Goal: Information Seeking & Learning: Learn about a topic

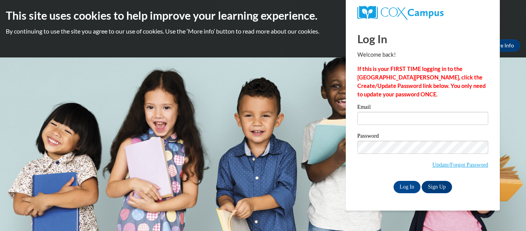
type input "[PERSON_NAME][EMAIL_ADDRESS][DOMAIN_NAME]"
click at [411, 184] on input "Log In" at bounding box center [406, 187] width 27 height 12
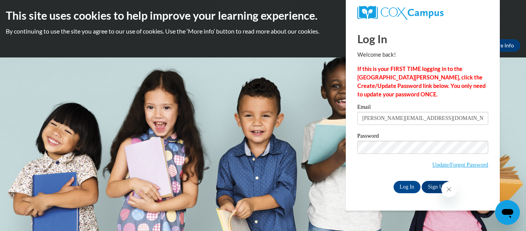
click at [448, 189] on icon "Close message from company" at bounding box center [449, 189] width 4 height 4
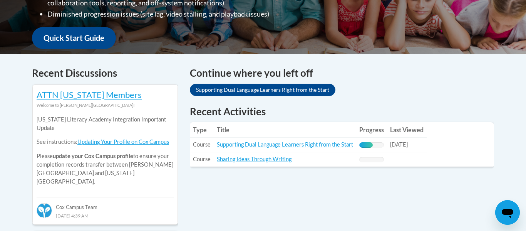
scroll to position [274, 0]
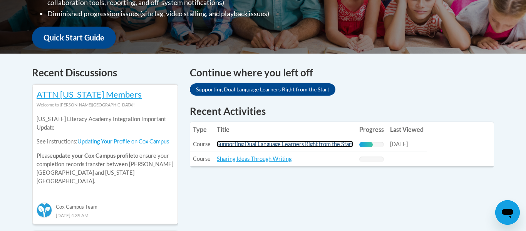
click at [308, 143] on link "Supporting Dual Language Learners Right from the Start" at bounding box center [285, 144] width 136 height 7
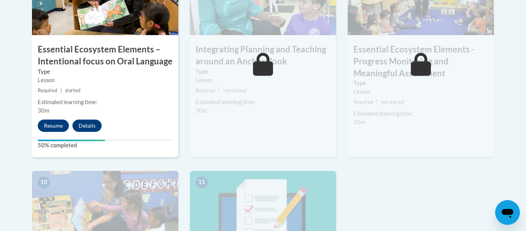
scroll to position [723, 0]
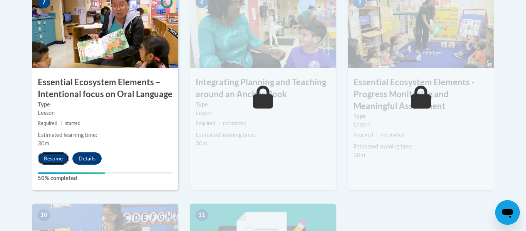
click at [62, 159] on button "Resume" at bounding box center [53, 158] width 31 height 12
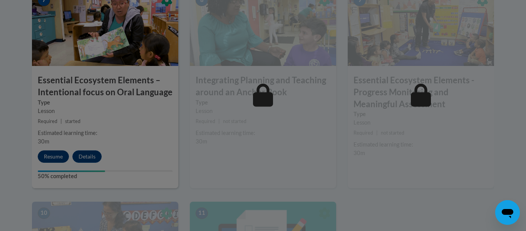
scroll to position [726, 0]
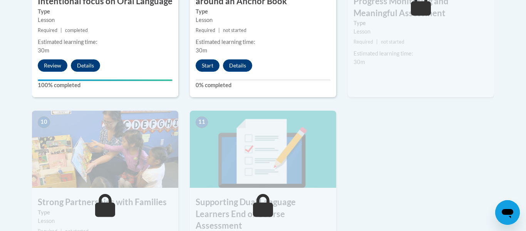
scroll to position [817, 0]
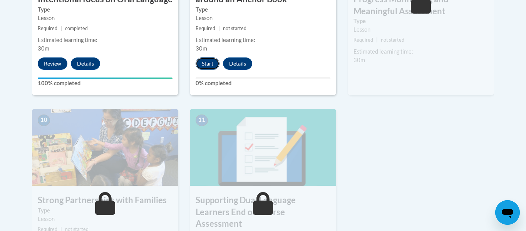
click at [209, 66] on button "Start" at bounding box center [208, 63] width 24 height 12
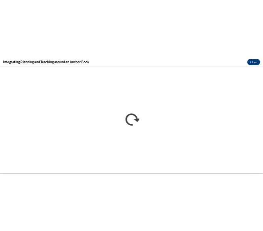
scroll to position [0, 0]
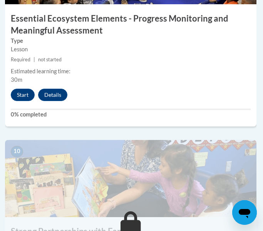
scroll to position [1973, 1]
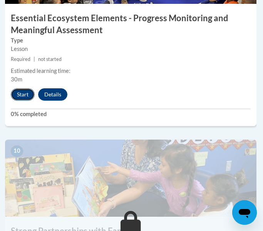
click at [25, 94] on button "Start" at bounding box center [23, 94] width 24 height 12
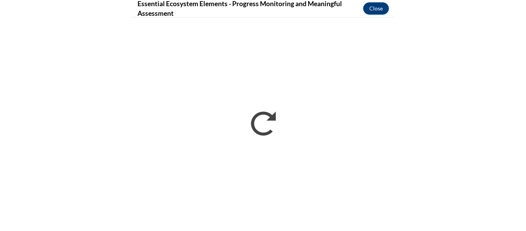
scroll to position [1068, 0]
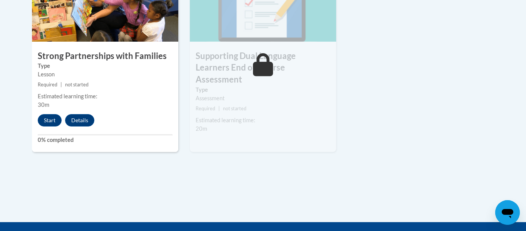
scroll to position [978, 0]
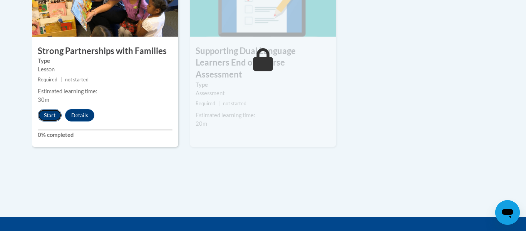
click at [45, 117] on button "Start" at bounding box center [50, 115] width 24 height 12
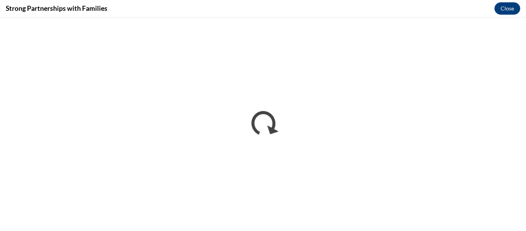
scroll to position [0, 0]
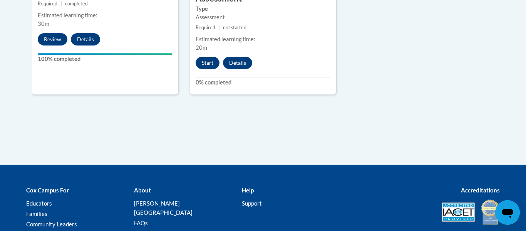
scroll to position [1052, 0]
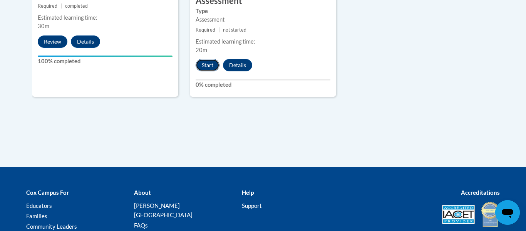
click at [211, 59] on button "Start" at bounding box center [208, 65] width 24 height 12
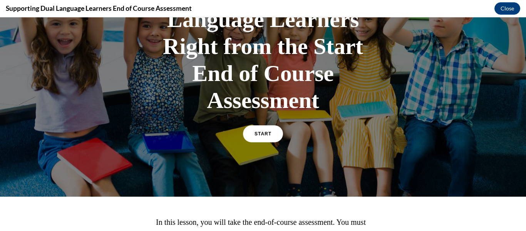
scroll to position [107, 0]
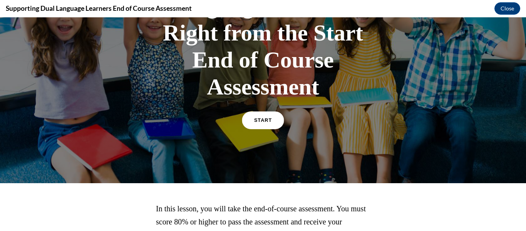
click at [255, 120] on span "START" at bounding box center [263, 120] width 18 height 6
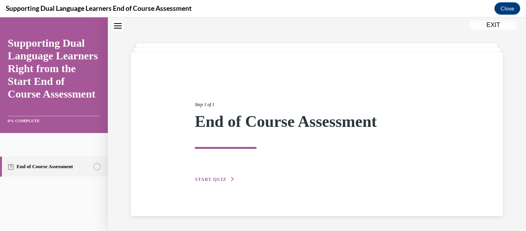
scroll to position [24, 0]
click at [223, 175] on button "START QUIZ" at bounding box center [215, 178] width 40 height 7
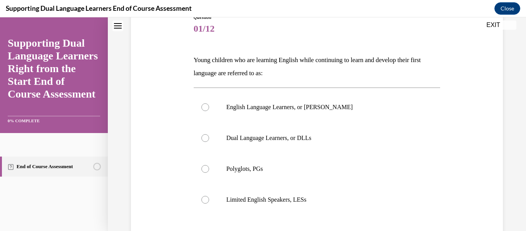
scroll to position [99, 0]
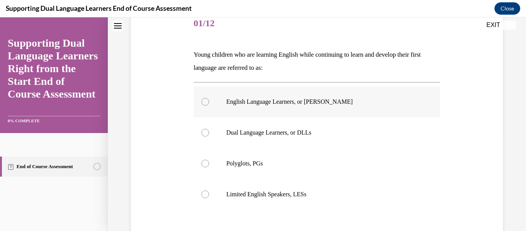
click at [256, 107] on label "English Language Learners, or ELLs" at bounding box center [317, 101] width 247 height 31
click at [209, 105] on input "English Language Learners, or ELLs" at bounding box center [205, 102] width 8 height 8
radio input "true"
click at [256, 129] on p "Dual Language Learners, or DLLs" at bounding box center [323, 133] width 195 height 8
click at [209, 129] on input "Dual Language Learners, or DLLs" at bounding box center [205, 133] width 8 height 8
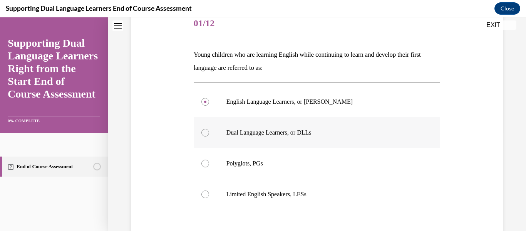
radio input "true"
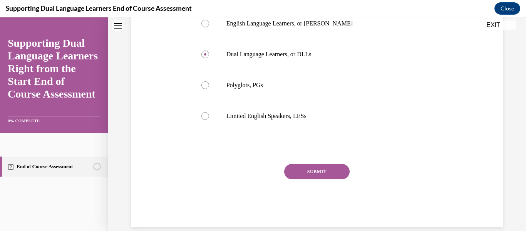
click at [299, 168] on button "SUBMIT" at bounding box center [316, 171] width 65 height 15
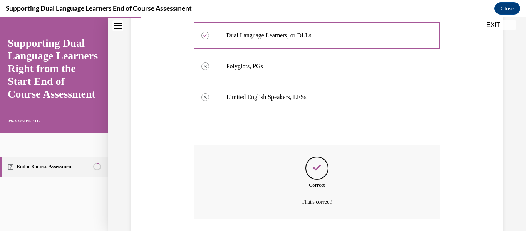
scroll to position [251, 0]
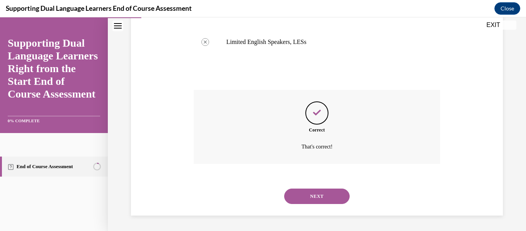
click at [323, 197] on button "NEXT" at bounding box center [316, 195] width 65 height 15
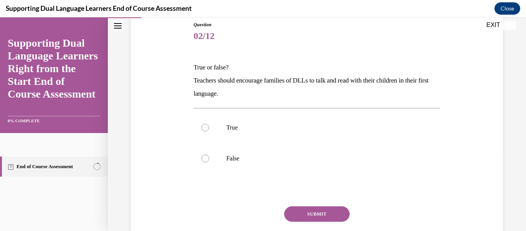
scroll to position [104, 0]
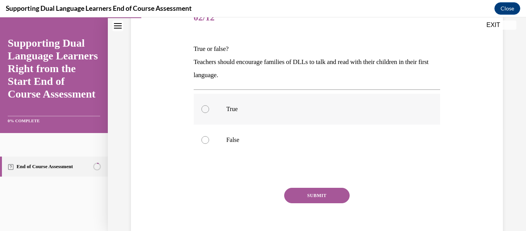
click at [311, 113] on label "True" at bounding box center [317, 109] width 247 height 31
click at [209, 113] on input "True" at bounding box center [205, 109] width 8 height 8
radio input "true"
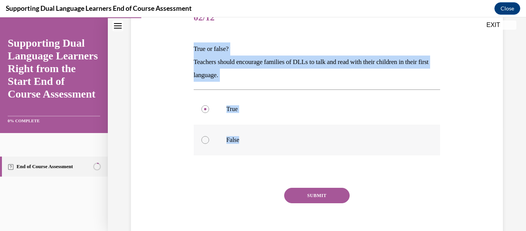
drag, startPoint x: 187, startPoint y: 43, endPoint x: 310, endPoint y: 128, distance: 149.6
click at [310, 128] on div "Question 02/12 True or false? Teachers should encourage families of DLLs to tal…" at bounding box center [317, 115] width 376 height 271
click at [319, 188] on button "SUBMIT" at bounding box center [316, 194] width 65 height 15
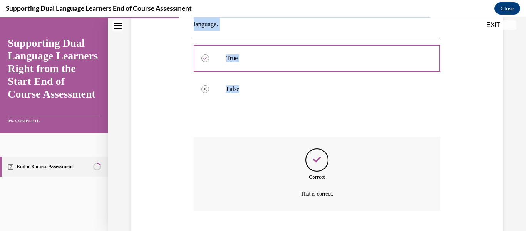
scroll to position [202, 0]
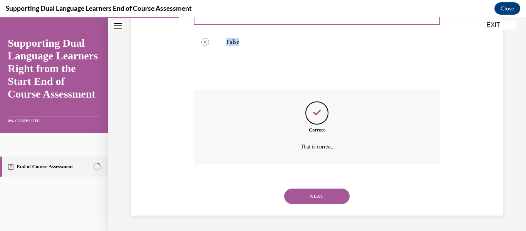
click at [326, 197] on button "NEXT" at bounding box center [316, 195] width 65 height 15
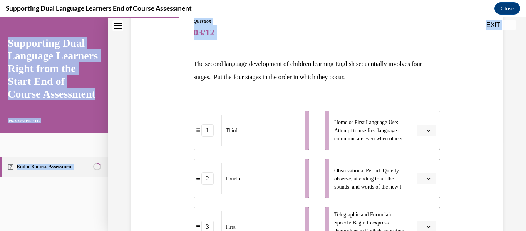
scroll to position [264, 0]
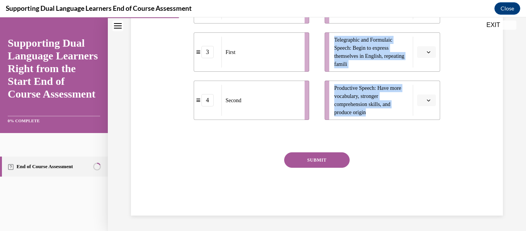
drag, startPoint x: 182, startPoint y: 152, endPoint x: 420, endPoint y: 139, distance: 237.8
click at [420, 139] on div "Question 03/12 The second language development of children learning English seq…" at bounding box center [317, 17] width 376 height 395
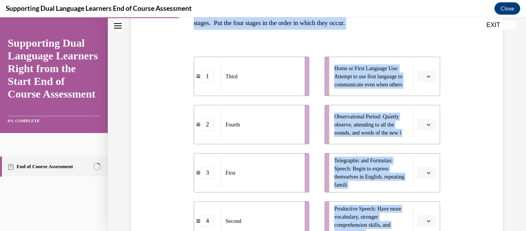
scroll to position [142, 0]
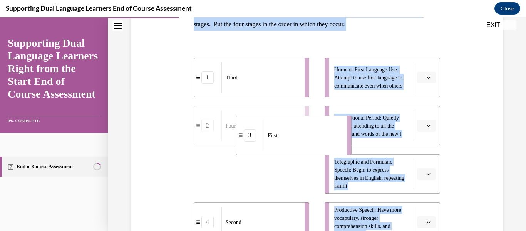
drag, startPoint x: 281, startPoint y: 190, endPoint x: 346, endPoint y: 130, distance: 88.0
click at [346, 130] on li "3 First" at bounding box center [293, 134] width 115 height 39
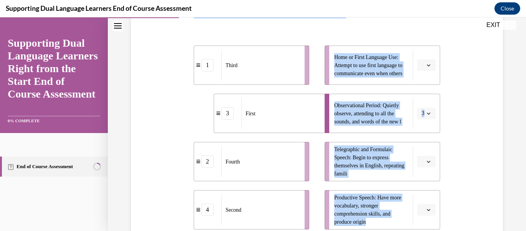
scroll to position [155, 0]
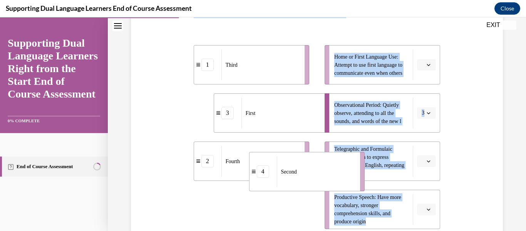
drag, startPoint x: 261, startPoint y: 194, endPoint x: 338, endPoint y: 140, distance: 94.2
click at [338, 140] on div "1 Third 3 First 2 Fourth 4 Second Home or First Language Use: Attempt to use fi…" at bounding box center [317, 129] width 247 height 199
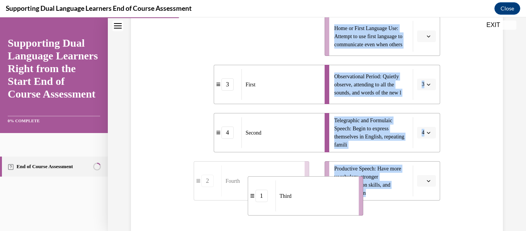
drag, startPoint x: 265, startPoint y: 68, endPoint x: 319, endPoint y: 221, distance: 162.1
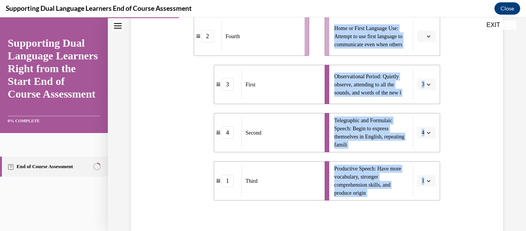
scroll to position [191, 0]
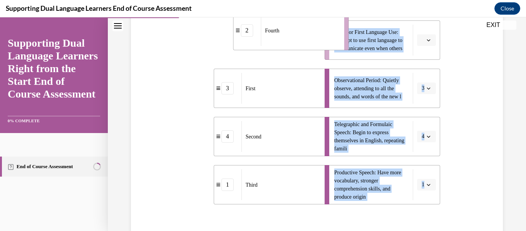
drag, startPoint x: 274, startPoint y: 34, endPoint x: 313, endPoint y: 35, distance: 39.3
click at [313, 35] on div "Fourth" at bounding box center [300, 30] width 78 height 31
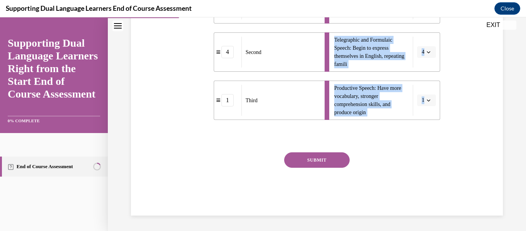
click at [318, 158] on button "SUBMIT" at bounding box center [316, 159] width 65 height 15
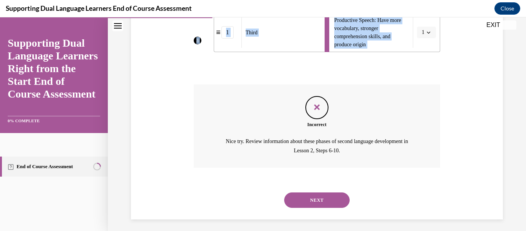
click at [197, 125] on div "Incorrect" at bounding box center [317, 124] width 247 height 7
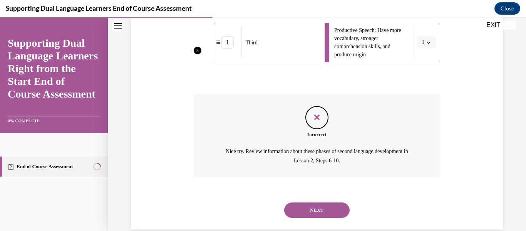
scroll to position [327, 0]
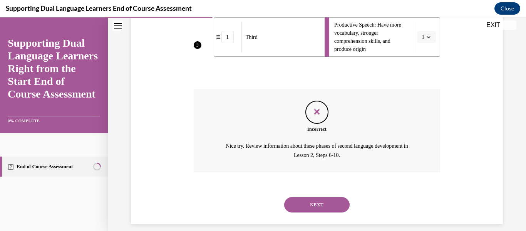
click at [325, 198] on button "NEXT" at bounding box center [316, 204] width 65 height 15
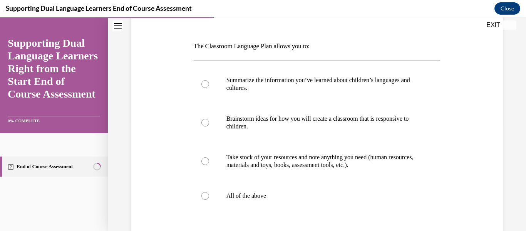
scroll to position [109, 0]
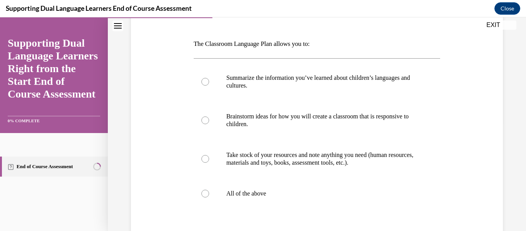
click at [325, 198] on label "All of the above" at bounding box center [317, 193] width 247 height 31
click at [209, 197] on input "All of the above" at bounding box center [205, 193] width 8 height 8
radio input "true"
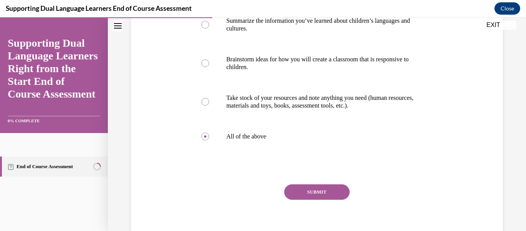
click at [321, 195] on button "SUBMIT" at bounding box center [316, 191] width 65 height 15
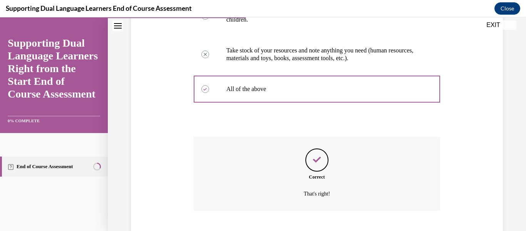
scroll to position [261, 0]
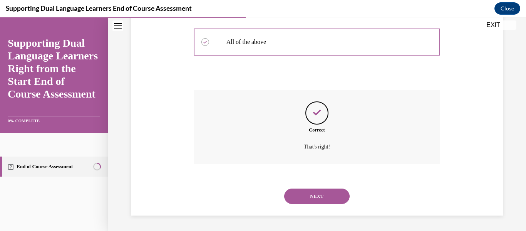
click at [321, 195] on button "NEXT" at bounding box center [316, 195] width 65 height 15
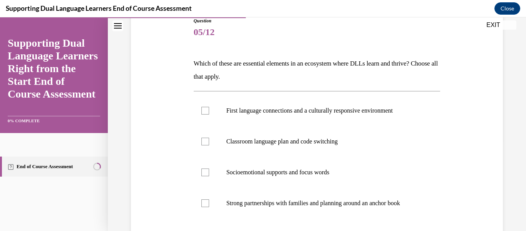
scroll to position [90, 0]
click at [321, 195] on label "Strong partnerships with families and planning around an anchor book" at bounding box center [317, 202] width 247 height 31
click at [209, 199] on input "Strong partnerships with families and planning around an anchor book" at bounding box center [205, 203] width 8 height 8
checkbox input "true"
click at [330, 182] on label "Socioemotional supports and focus words" at bounding box center [317, 171] width 247 height 31
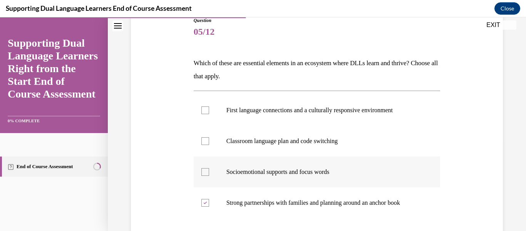
click at [209, 176] on input "Socioemotional supports and focus words" at bounding box center [205, 172] width 8 height 8
checkbox input "true"
click at [366, 137] on p "Classroom language plan and code switching" at bounding box center [323, 141] width 195 height 8
click at [209, 137] on input "Classroom language plan and code switching" at bounding box center [205, 141] width 8 height 8
checkbox input "true"
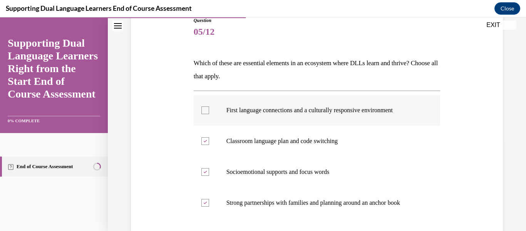
click at [386, 108] on p "First language connections and a culturally responsive environment" at bounding box center [323, 110] width 195 height 8
click at [209, 108] on input "First language connections and a culturally responsive environment" at bounding box center [205, 110] width 8 height 8
checkbox input "true"
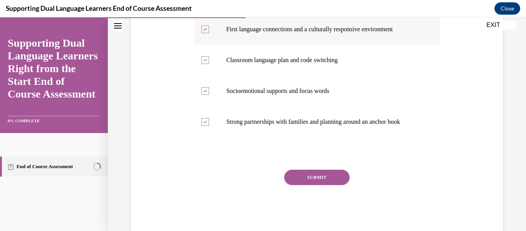
scroll to position [188, 0]
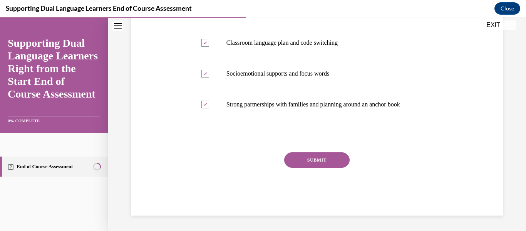
click at [336, 161] on button "SUBMIT" at bounding box center [316, 159] width 65 height 15
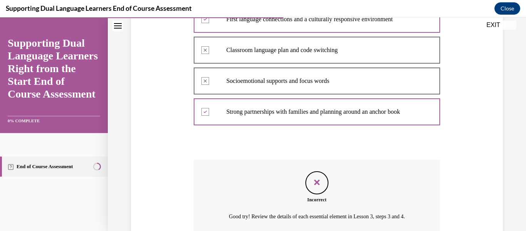
scroll to position [251, 0]
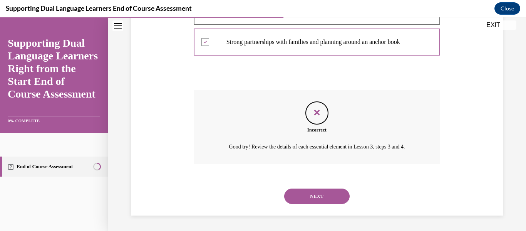
click at [322, 193] on button "NEXT" at bounding box center [316, 195] width 65 height 15
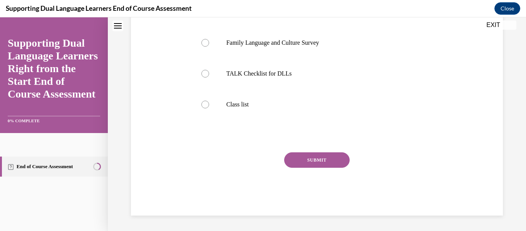
scroll to position [0, 0]
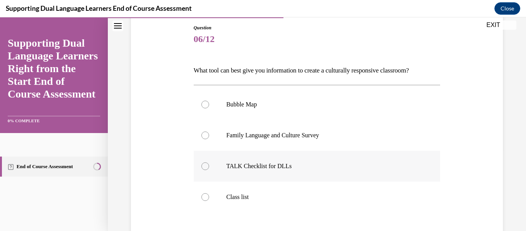
click at [335, 174] on label "TALK Checklist for DLLs" at bounding box center [317, 166] width 247 height 31
click at [209, 170] on input "TALK Checklist for DLLs" at bounding box center [205, 166] width 8 height 8
radio input "true"
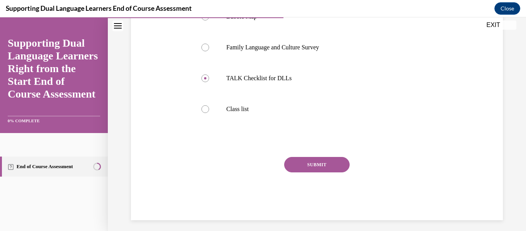
click at [328, 169] on button "SUBMIT" at bounding box center [316, 164] width 65 height 15
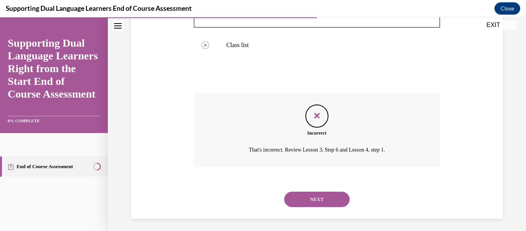
scroll to position [238, 0]
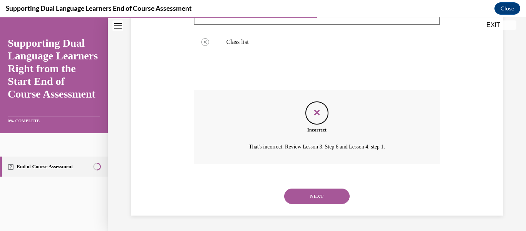
click at [330, 194] on button "NEXT" at bounding box center [316, 195] width 65 height 15
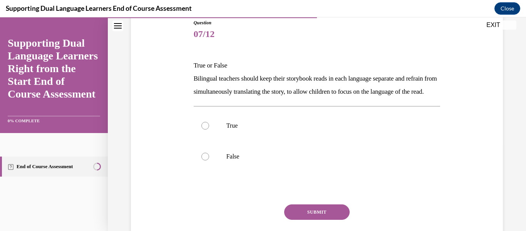
scroll to position [153, 0]
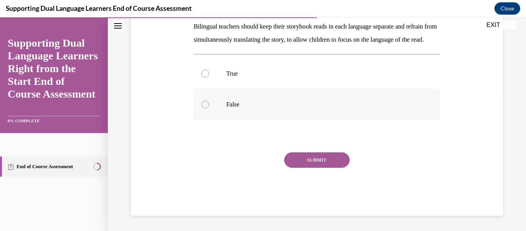
click at [206, 103] on div at bounding box center [205, 104] width 8 height 8
click at [206, 103] on input "False" at bounding box center [205, 104] width 8 height 8
radio input "true"
click at [305, 155] on button "SUBMIT" at bounding box center [316, 159] width 65 height 15
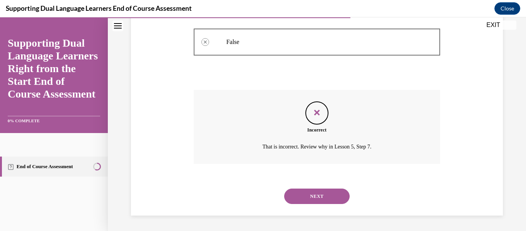
scroll to position [215, 0]
click at [314, 191] on button "NEXT" at bounding box center [316, 195] width 65 height 15
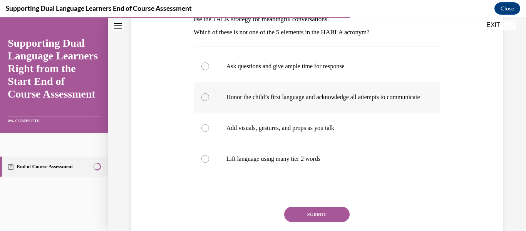
scroll to position [152, 0]
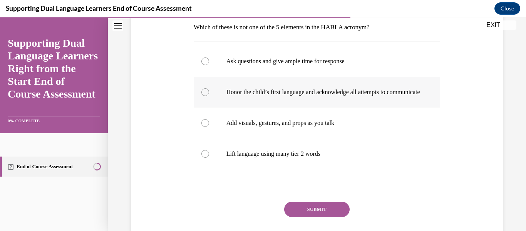
click at [248, 107] on label "Honor the child’s first language and acknowledge all attempts to communicate" at bounding box center [317, 92] width 247 height 31
click at [209, 96] on input "Honor the child’s first language and acknowledge all attempts to communicate" at bounding box center [205, 92] width 8 height 8
radio input "true"
click at [313, 212] on button "SUBMIT" at bounding box center [316, 208] width 65 height 15
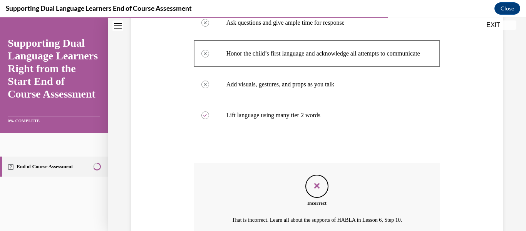
scroll to position [271, 0]
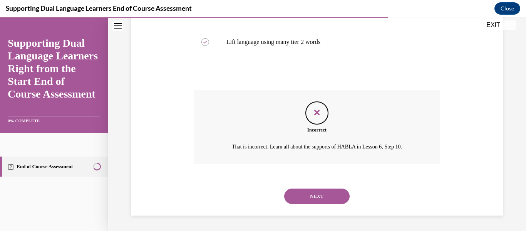
click at [304, 195] on button "NEXT" at bounding box center [316, 195] width 65 height 15
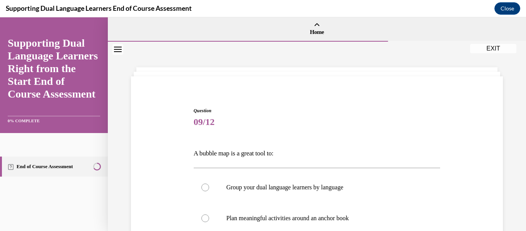
click at [304, 195] on label "Group your dual language learners by language" at bounding box center [317, 187] width 247 height 31
click at [209, 191] on input "Group your dual language learners by language" at bounding box center [205, 187] width 8 height 8
radio input "true"
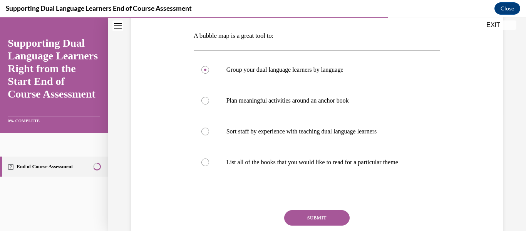
click at [315, 221] on button "SUBMIT" at bounding box center [316, 217] width 65 height 15
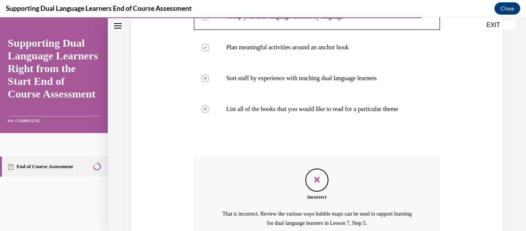
scroll to position [247, 0]
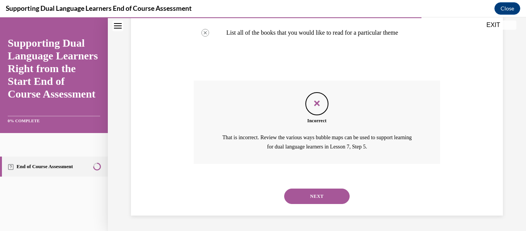
click at [331, 200] on button "NEXT" at bounding box center [316, 195] width 65 height 15
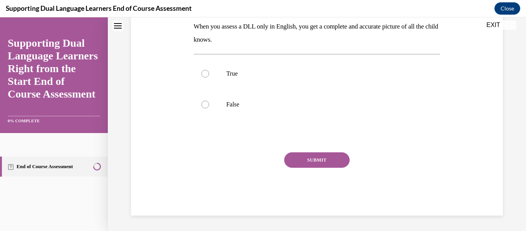
scroll to position [0, 0]
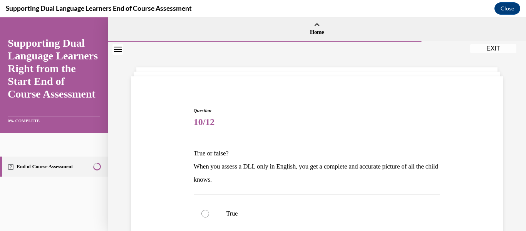
click at [331, 200] on label "True" at bounding box center [317, 213] width 247 height 31
click at [209, 209] on input "True" at bounding box center [205, 213] width 8 height 8
radio input "true"
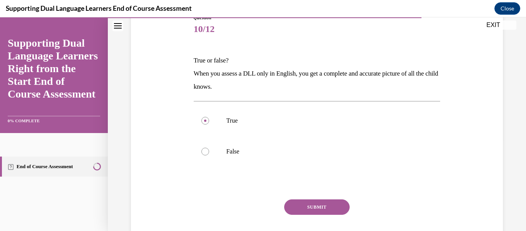
click at [326, 203] on button "SUBMIT" at bounding box center [316, 206] width 65 height 15
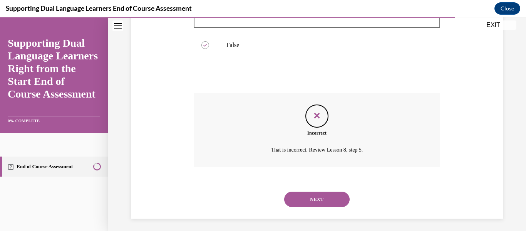
scroll to position [202, 0]
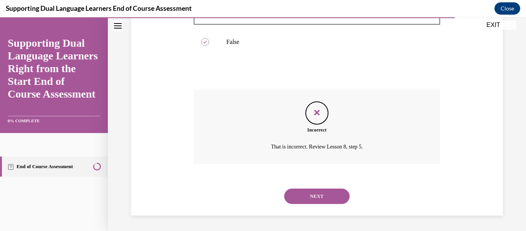
click at [326, 203] on button "NEXT" at bounding box center [316, 195] width 65 height 15
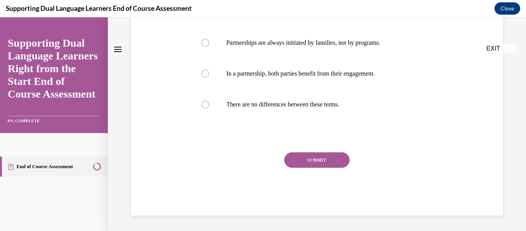
scroll to position [0, 0]
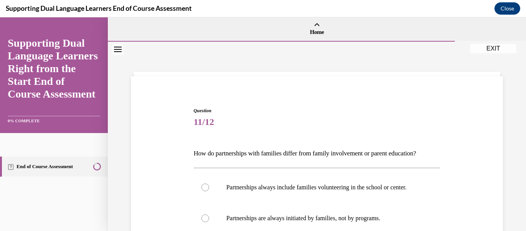
click at [326, 202] on label "Partnerships always include families volunteering in the school or center." at bounding box center [317, 187] width 247 height 31
click at [209, 191] on input "Partnerships always include families volunteering in the school or center." at bounding box center [205, 187] width 8 height 8
radio input "true"
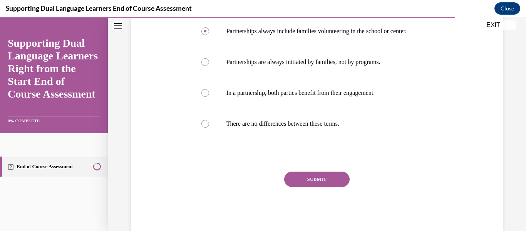
scroll to position [161, 0]
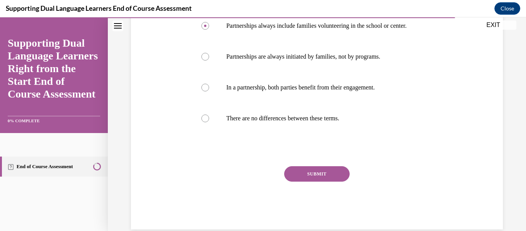
click at [321, 189] on div "SUBMIT" at bounding box center [317, 185] width 247 height 38
click at [319, 181] on button "SUBMIT" at bounding box center [316, 173] width 65 height 15
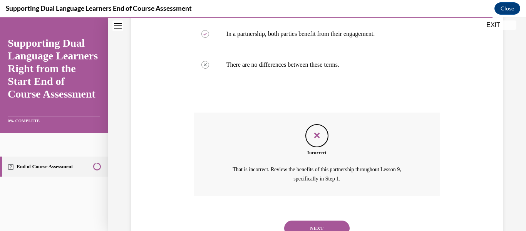
scroll to position [254, 0]
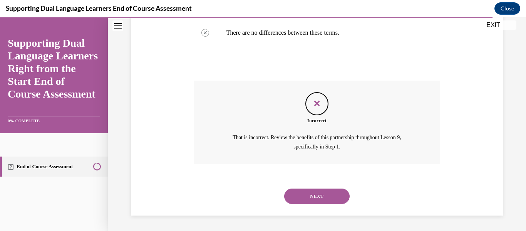
click at [323, 191] on button "NEXT" at bounding box center [316, 195] width 65 height 15
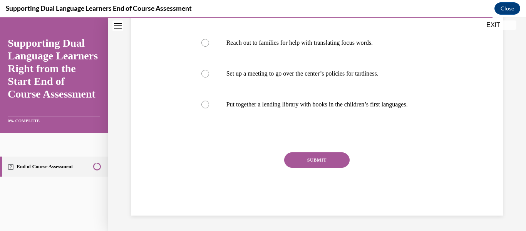
scroll to position [204, 0]
click at [360, 100] on p "Put together a lending library with books in the children’s first languages." at bounding box center [323, 104] width 195 height 8
click at [209, 100] on input "Put together a lending library with books in the children’s first languages." at bounding box center [205, 104] width 8 height 8
radio input "true"
click at [334, 155] on button "SUBMIT" at bounding box center [316, 159] width 65 height 15
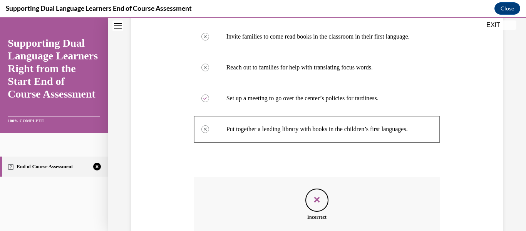
scroll to position [266, 0]
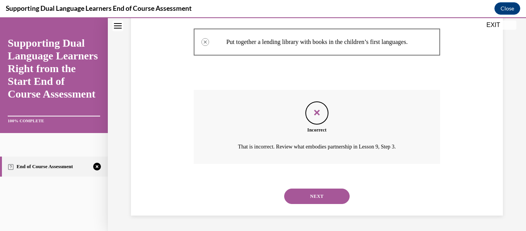
click at [305, 202] on button "NEXT" at bounding box center [316, 195] width 65 height 15
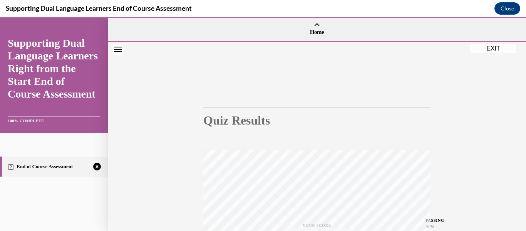
scroll to position [181, 0]
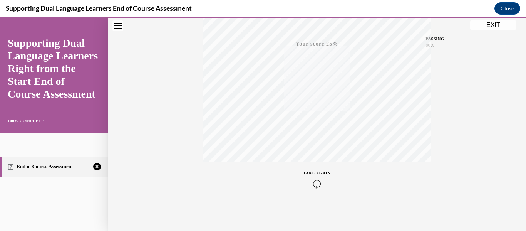
click at [326, 176] on div "TAKE AGAIN" at bounding box center [316, 179] width 27 height 18
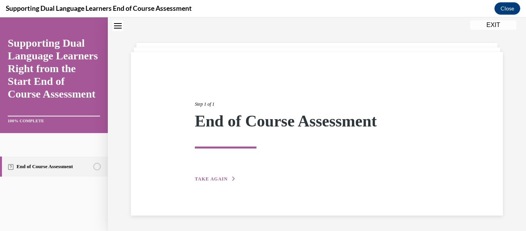
click at [220, 174] on div "Step 1 of 1 End of Course Assessment TAKE AGAIN" at bounding box center [317, 133] width 256 height 100
click at [222, 177] on span "TAKE AGAIN" at bounding box center [211, 178] width 33 height 5
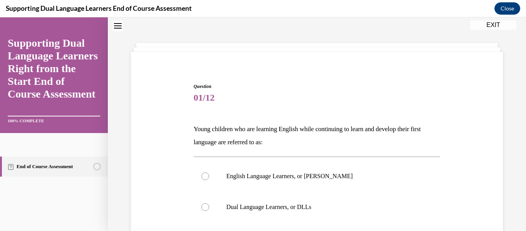
click at [288, 112] on div "Question 01/12 Young children who are learning English while continuing to lear…" at bounding box center [317, 231] width 247 height 296
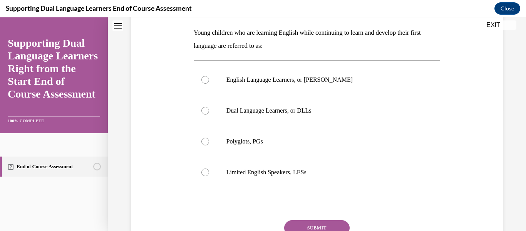
scroll to position [124, 0]
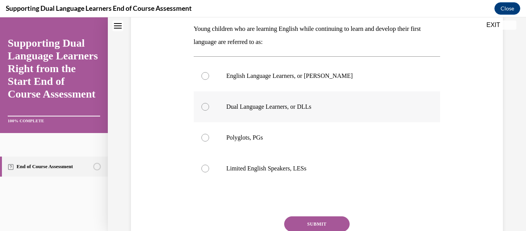
click at [259, 104] on p "Dual Language Learners, or DLLs" at bounding box center [323, 107] width 195 height 8
click at [209, 104] on input "Dual Language Learners, or DLLs" at bounding box center [205, 107] width 8 height 8
radio input "true"
click at [321, 221] on button "SUBMIT" at bounding box center [316, 223] width 65 height 15
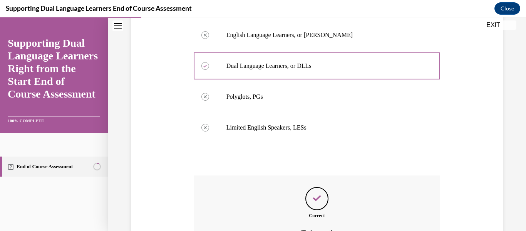
scroll to position [251, 0]
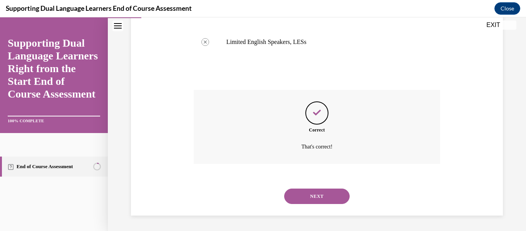
click at [329, 202] on button "NEXT" at bounding box center [316, 195] width 65 height 15
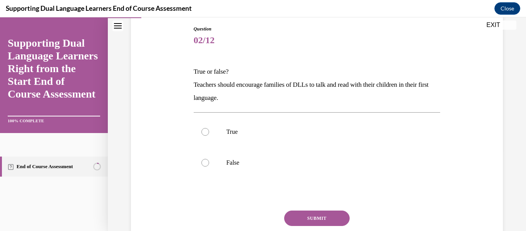
scroll to position [94, 0]
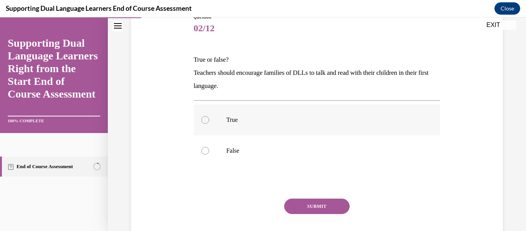
click at [274, 117] on p "True" at bounding box center [323, 120] width 195 height 8
click at [209, 117] on input "True" at bounding box center [205, 120] width 8 height 8
radio input "true"
click at [299, 201] on button "SUBMIT" at bounding box center [316, 205] width 65 height 15
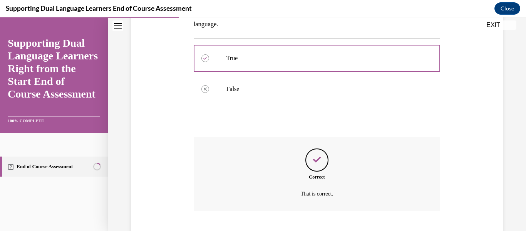
scroll to position [202, 0]
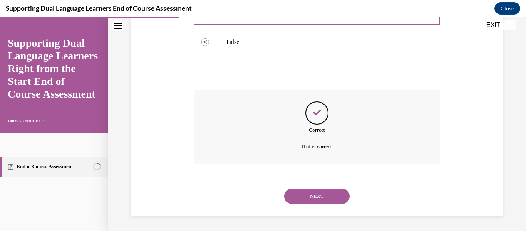
click at [299, 206] on div "NEXT" at bounding box center [317, 196] width 247 height 31
click at [289, 191] on button "NEXT" at bounding box center [316, 195] width 65 height 15
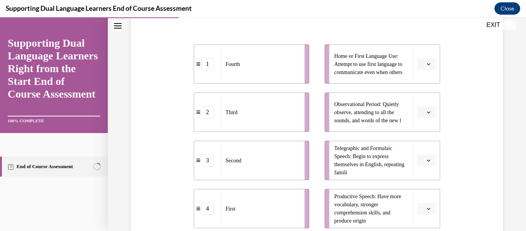
scroll to position [159, 0]
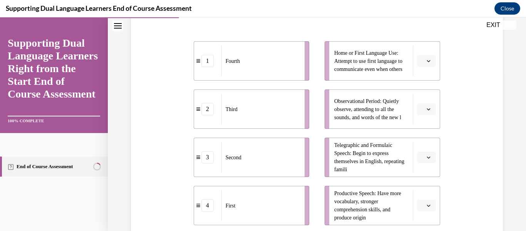
click at [289, 65] on div "Fourth" at bounding box center [260, 60] width 78 height 31
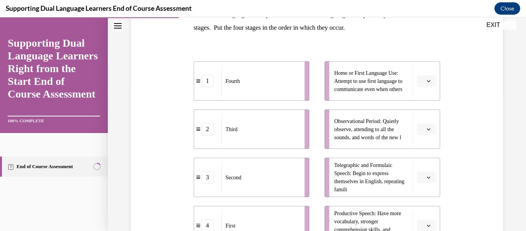
scroll to position [136, 0]
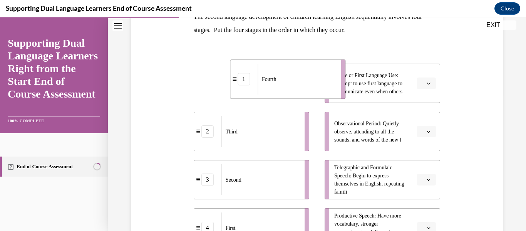
drag, startPoint x: 279, startPoint y: 96, endPoint x: 322, endPoint y: 93, distance: 43.2
click at [322, 93] on div "Fourth" at bounding box center [297, 79] width 78 height 31
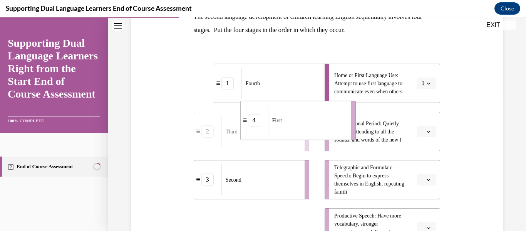
drag, startPoint x: 284, startPoint y: 209, endPoint x: 334, endPoint y: 99, distance: 120.8
click at [334, 99] on div "1 Fourth 2 Third 3 Second 4 First Home or First Language Use: Attempt to use fi…" at bounding box center [317, 147] width 247 height 199
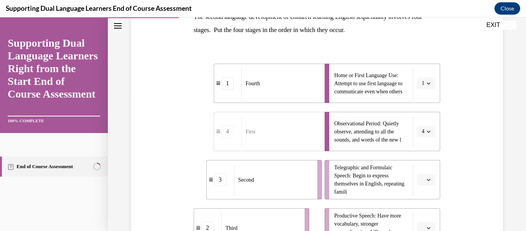
drag, startPoint x: 279, startPoint y: 177, endPoint x: 298, endPoint y: 177, distance: 18.9
click at [298, 177] on div "Second" at bounding box center [273, 179] width 78 height 31
click at [299, 204] on ul "1 Fourth 4 First 3 Second 2 Third" at bounding box center [255, 156] width 123 height 184
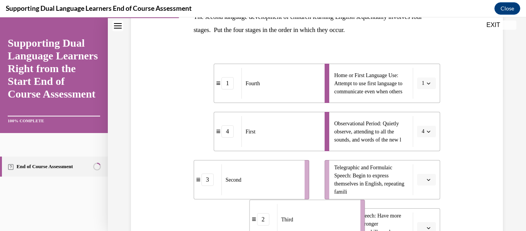
drag, startPoint x: 300, startPoint y: 211, endPoint x: 355, endPoint y: 203, distance: 56.1
click at [355, 203] on li "2 Third" at bounding box center [306, 218] width 115 height 39
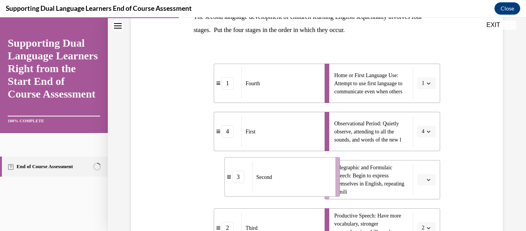
drag, startPoint x: 296, startPoint y: 193, endPoint x: 332, endPoint y: 190, distance: 35.5
click at [330, 190] on div "Second" at bounding box center [291, 176] width 78 height 31
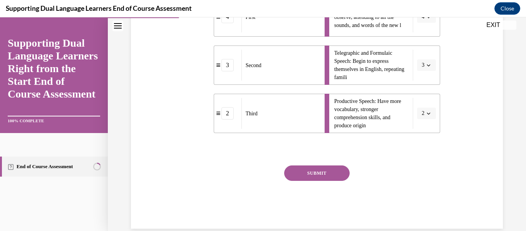
scroll to position [259, 0]
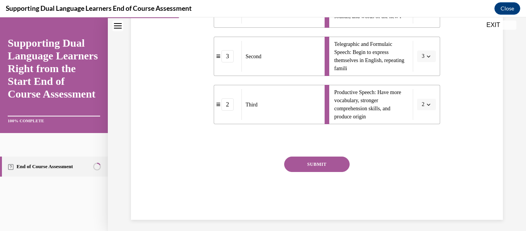
click at [308, 165] on button "SUBMIT" at bounding box center [316, 163] width 65 height 15
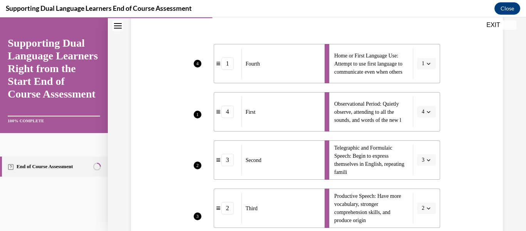
scroll to position [150, 0]
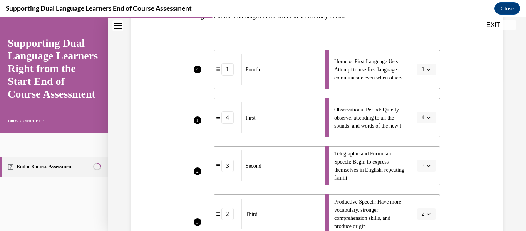
click at [428, 69] on li "Home or First Language Use: Attempt to use first language to communicate even w…" at bounding box center [382, 69] width 115 height 39
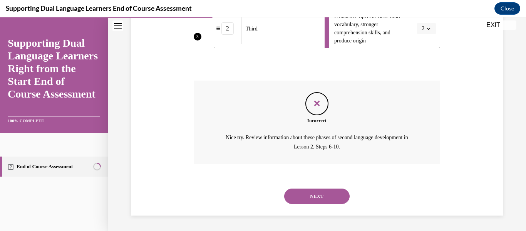
click at [325, 196] on button "NEXT" at bounding box center [316, 195] width 65 height 15
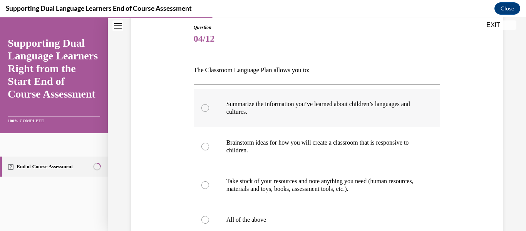
scroll to position [198, 0]
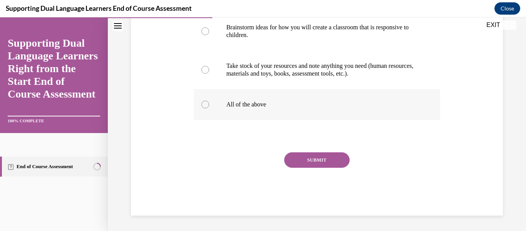
click at [264, 113] on label "All of the above" at bounding box center [317, 104] width 247 height 31
click at [209, 108] on input "All of the above" at bounding box center [205, 104] width 8 height 8
radio input "true"
click at [309, 161] on button "SUBMIT" at bounding box center [316, 159] width 65 height 15
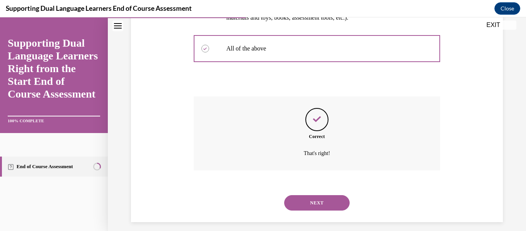
scroll to position [261, 0]
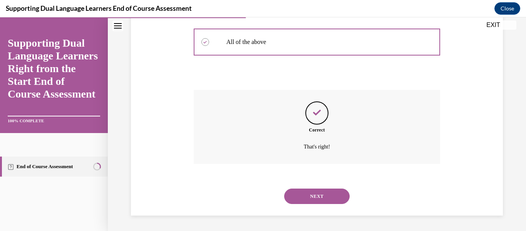
click at [311, 193] on button "NEXT" at bounding box center [316, 195] width 65 height 15
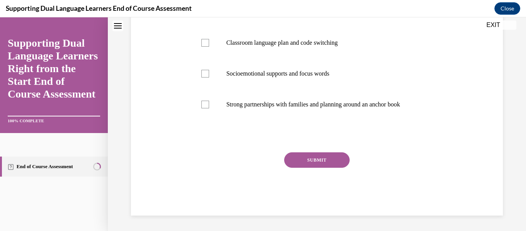
scroll to position [0, 0]
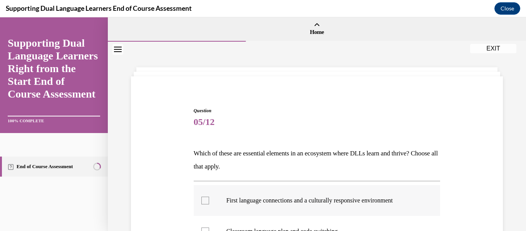
click at [308, 194] on label "First language connections and a culturally responsive environment" at bounding box center [317, 200] width 247 height 31
click at [209, 196] on input "First language connections and a culturally responsive environment" at bounding box center [205, 200] width 8 height 8
checkbox input "true"
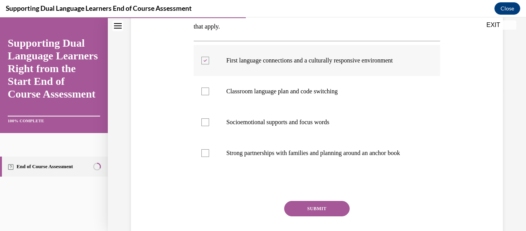
scroll to position [148, 0]
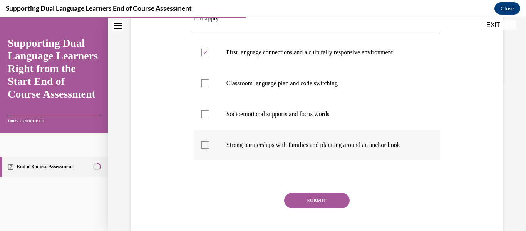
click at [331, 154] on label "Strong partnerships with families and planning around an anchor book" at bounding box center [317, 144] width 247 height 31
click at [209, 149] on input "Strong partnerships with families and planning around an anchor book" at bounding box center [205, 145] width 8 height 8
checkbox input "true"
click at [333, 197] on button "SUBMIT" at bounding box center [316, 199] width 65 height 15
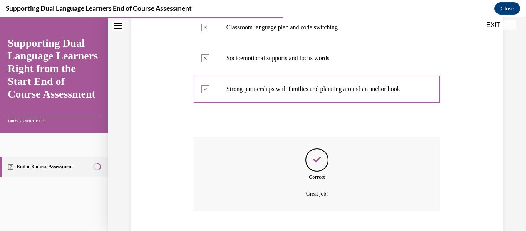
scroll to position [251, 0]
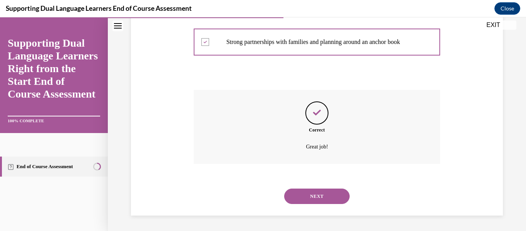
click at [331, 201] on button "NEXT" at bounding box center [316, 195] width 65 height 15
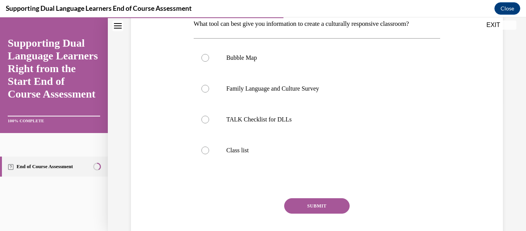
scroll to position [130, 0]
click at [365, 87] on p "Family Language and Culture Survey" at bounding box center [323, 88] width 195 height 8
click at [209, 87] on input "Family Language and Culture Survey" at bounding box center [205, 88] width 8 height 8
radio input "true"
click at [339, 202] on button "SUBMIT" at bounding box center [316, 204] width 65 height 15
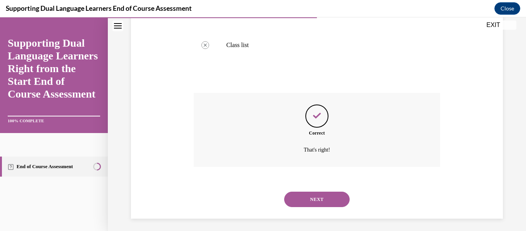
scroll to position [238, 0]
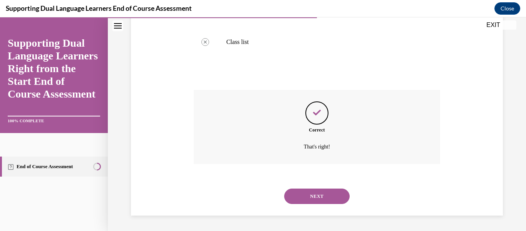
click at [338, 202] on button "NEXT" at bounding box center [316, 195] width 65 height 15
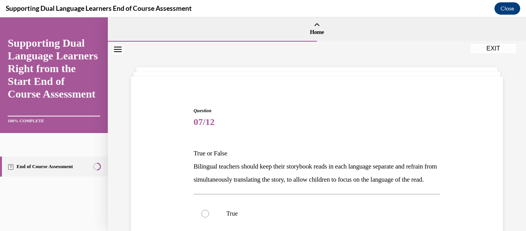
scroll to position [153, 0]
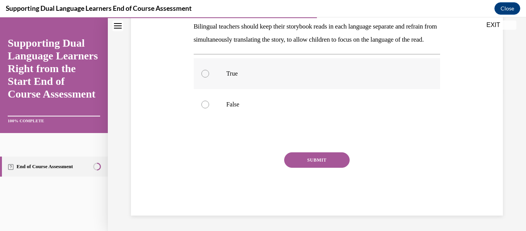
click at [250, 73] on p "True" at bounding box center [323, 74] width 195 height 8
click at [209, 73] on input "True" at bounding box center [205, 74] width 8 height 8
radio input "true"
click at [314, 164] on button "SUBMIT" at bounding box center [316, 159] width 65 height 15
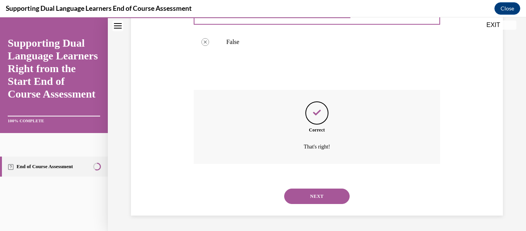
scroll to position [215, 0]
click at [316, 202] on button "NEXT" at bounding box center [316, 195] width 65 height 15
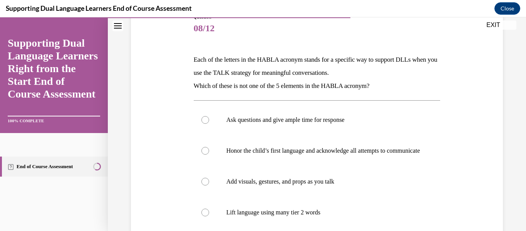
scroll to position [97, 0]
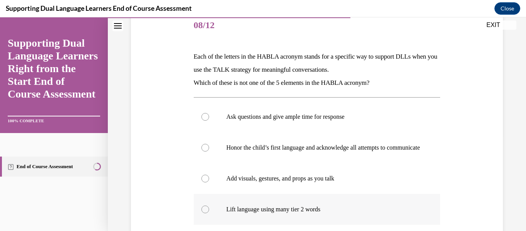
click at [322, 208] on label "Lift language using many tier 2 words" at bounding box center [317, 209] width 247 height 31
click at [209, 208] on input "Lift language using many tier 2 words" at bounding box center [205, 209] width 8 height 8
radio input "true"
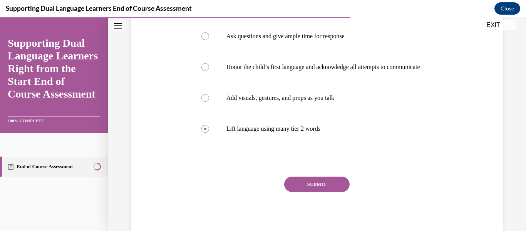
click at [328, 189] on button "SUBMIT" at bounding box center [316, 183] width 65 height 15
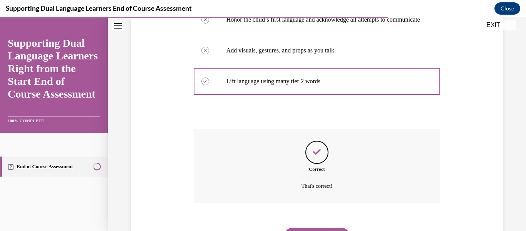
scroll to position [271, 0]
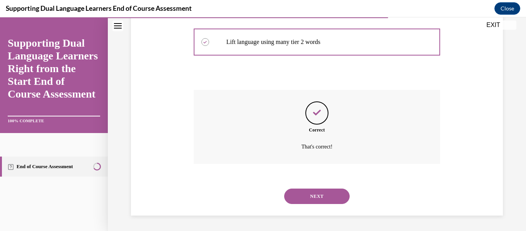
click at [333, 199] on button "NEXT" at bounding box center [316, 195] width 65 height 15
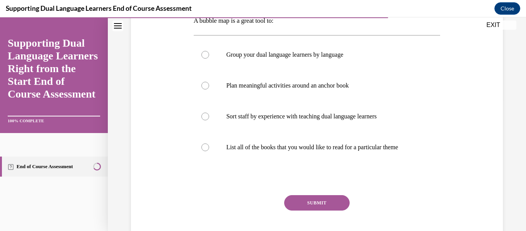
scroll to position [135, 0]
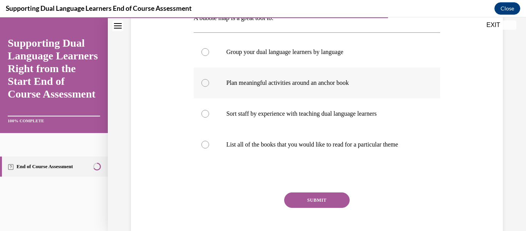
click at [342, 94] on label "Plan meaningful activities around an anchor book" at bounding box center [317, 82] width 247 height 31
click at [209, 87] on input "Plan meaningful activities around an anchor book" at bounding box center [205, 83] width 8 height 8
radio input "true"
click at [331, 197] on button "SUBMIT" at bounding box center [316, 199] width 65 height 15
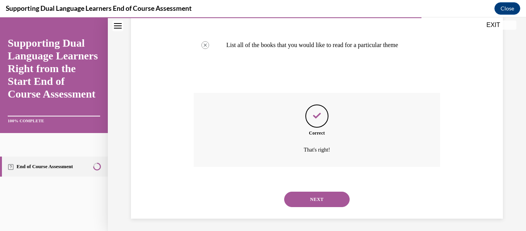
scroll to position [238, 0]
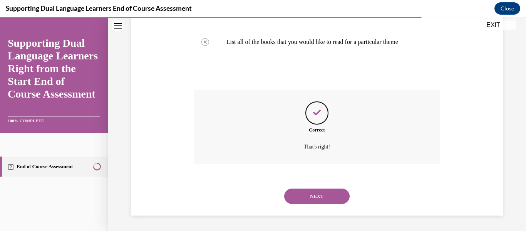
click at [331, 197] on button "NEXT" at bounding box center [316, 195] width 65 height 15
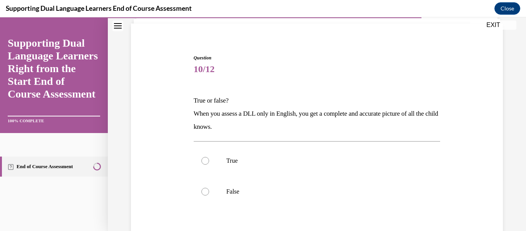
scroll to position [63, 0]
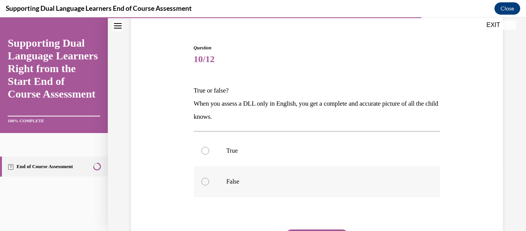
click at [305, 189] on label "False" at bounding box center [317, 181] width 247 height 31
click at [209, 185] on input "False" at bounding box center [205, 181] width 8 height 8
radio input "true"
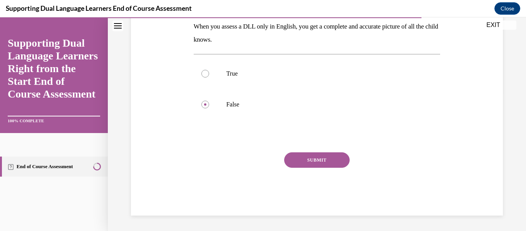
click at [330, 154] on button "SUBMIT" at bounding box center [316, 159] width 65 height 15
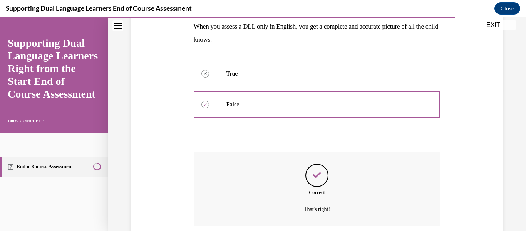
scroll to position [202, 0]
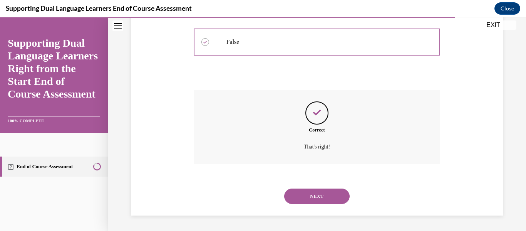
click at [327, 191] on button "NEXT" at bounding box center [316, 195] width 65 height 15
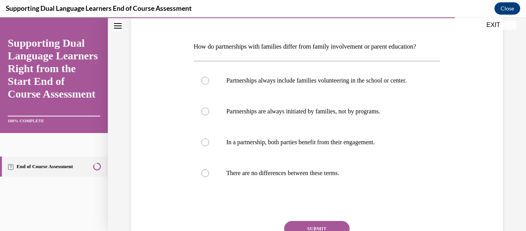
scroll to position [108, 0]
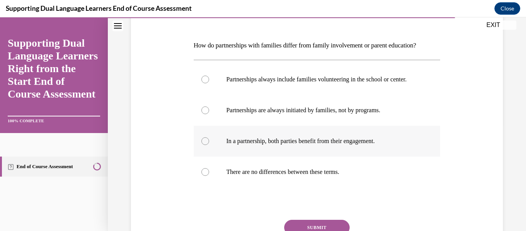
click at [281, 144] on p "In a partnership, both parties benefit from their engagement." at bounding box center [323, 141] width 195 height 8
click at [209, 144] on input "In a partnership, both parties benefit from their engagement." at bounding box center [205, 141] width 8 height 8
radio input "true"
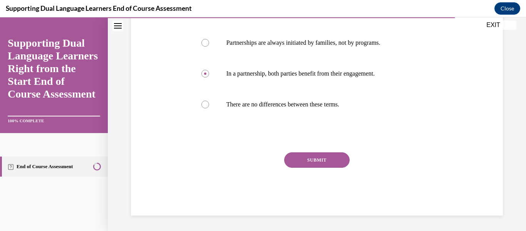
click at [302, 158] on button "SUBMIT" at bounding box center [316, 159] width 65 height 15
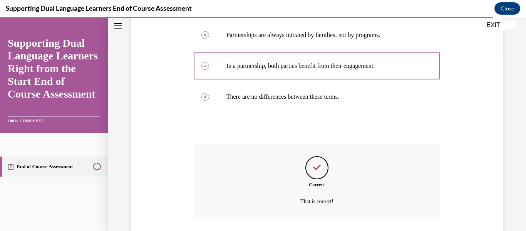
scroll to position [245, 0]
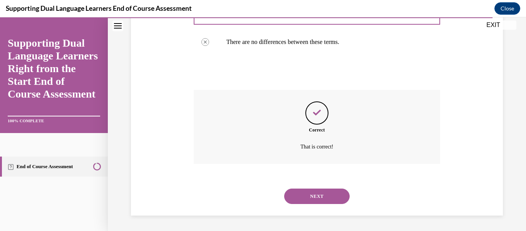
click at [317, 193] on button "NEXT" at bounding box center [316, 195] width 65 height 15
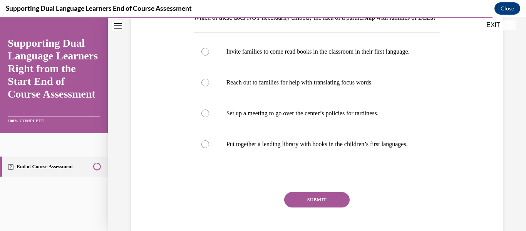
scroll to position [139, 0]
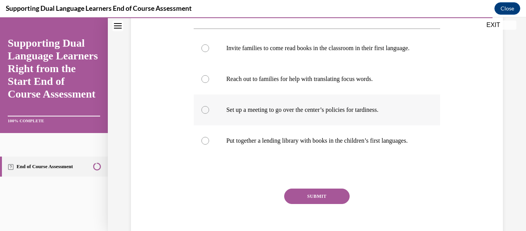
click at [344, 125] on label "Set up a meeting to go over the center’s policies for tardiness." at bounding box center [317, 109] width 247 height 31
click at [209, 114] on input "Set up a meeting to go over the center’s policies for tardiness." at bounding box center [205, 110] width 8 height 8
radio input "true"
click at [333, 204] on button "SUBMIT" at bounding box center [316, 195] width 65 height 15
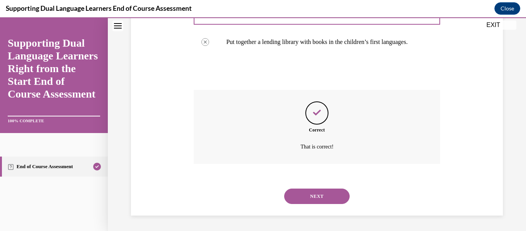
scroll to position [266, 0]
click at [333, 191] on button "NEXT" at bounding box center [316, 195] width 65 height 15
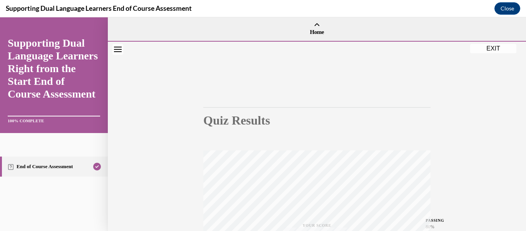
scroll to position [181, 0]
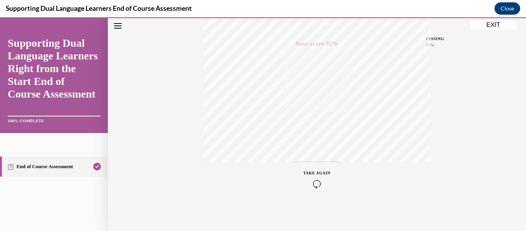
click at [512, 25] on button "EXIT" at bounding box center [493, 24] width 46 height 9
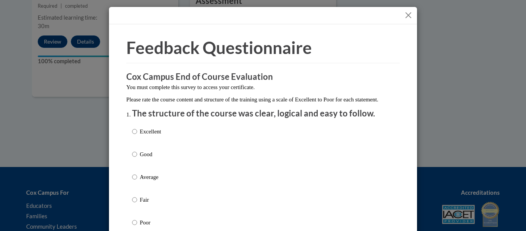
click at [139, 143] on label "Excellent" at bounding box center [146, 137] width 29 height 21
click at [137, 136] on input "Excellent" at bounding box center [134, 131] width 5 height 8
radio input "true"
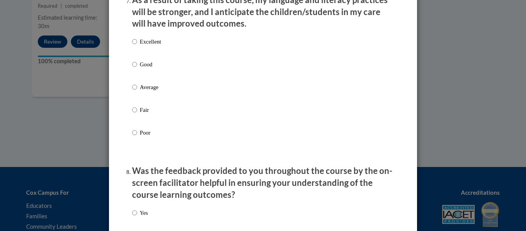
scroll to position [1369, 0]
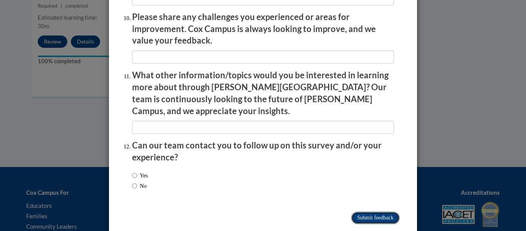
click at [395, 211] on input "Submit feedback" at bounding box center [375, 217] width 49 height 12
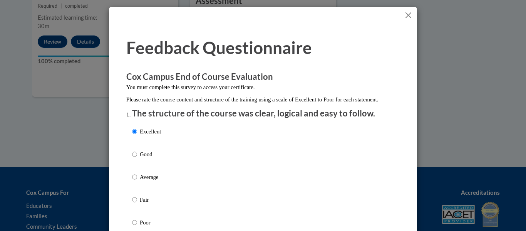
scroll to position [148, 0]
